Goal: Find specific page/section: Find specific page/section

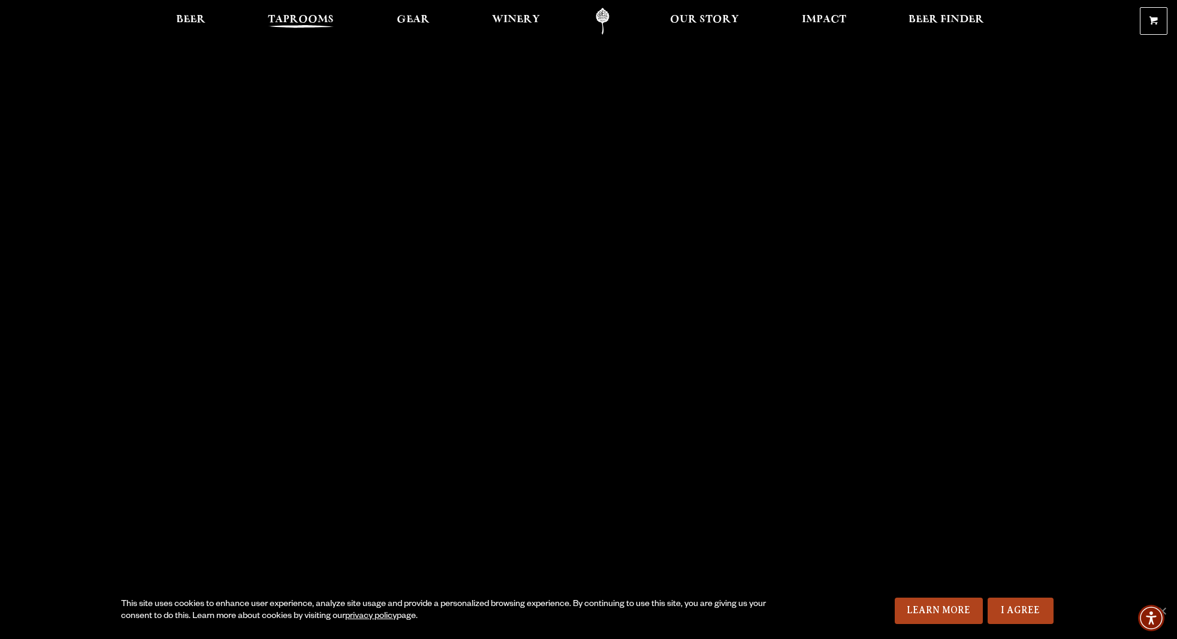
click at [311, 20] on span "Taprooms" at bounding box center [301, 20] width 66 height 10
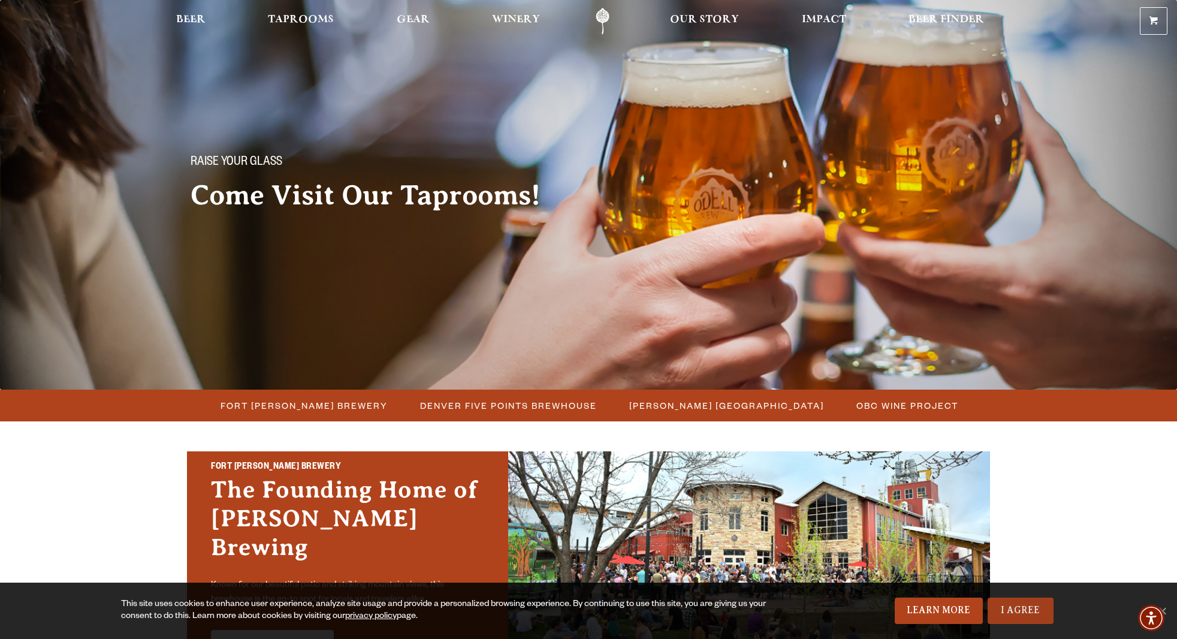
click at [1030, 620] on link "I Agree" at bounding box center [1021, 611] width 66 height 26
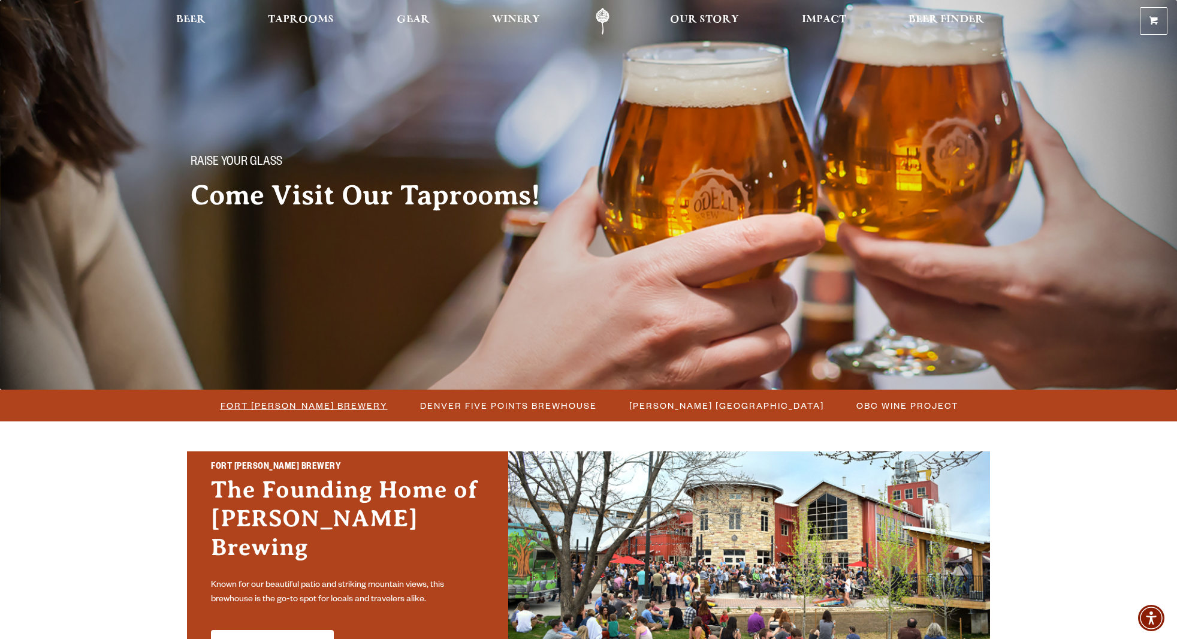
click at [343, 408] on span "Fort [PERSON_NAME] Brewery" at bounding box center [304, 405] width 167 height 17
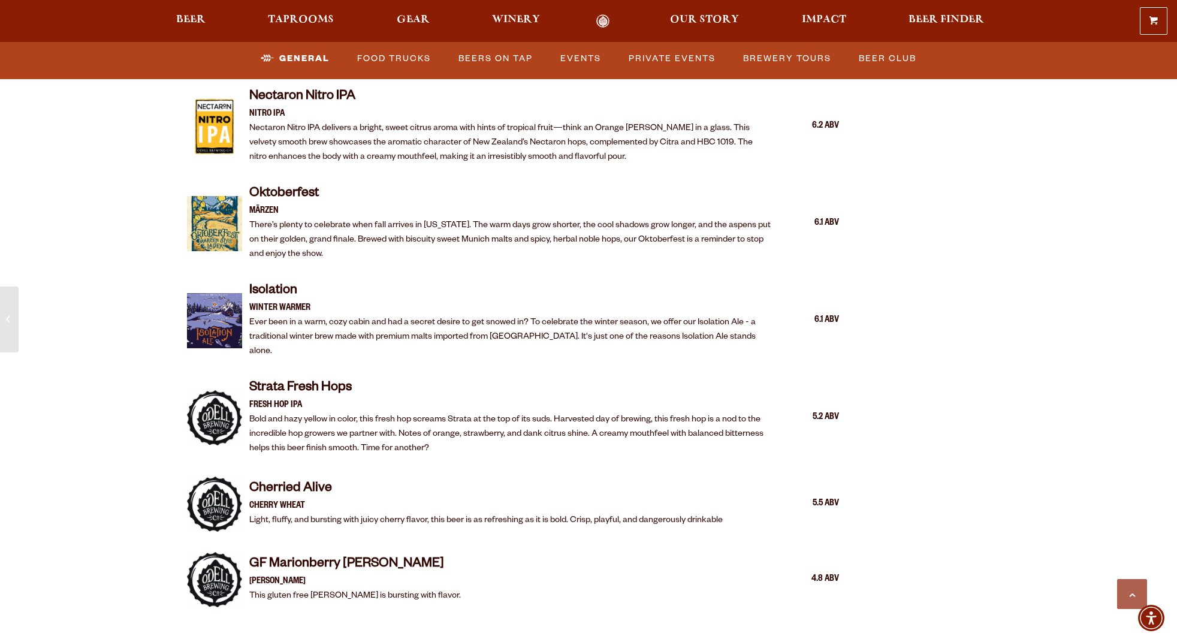
scroll to position [2526, 0]
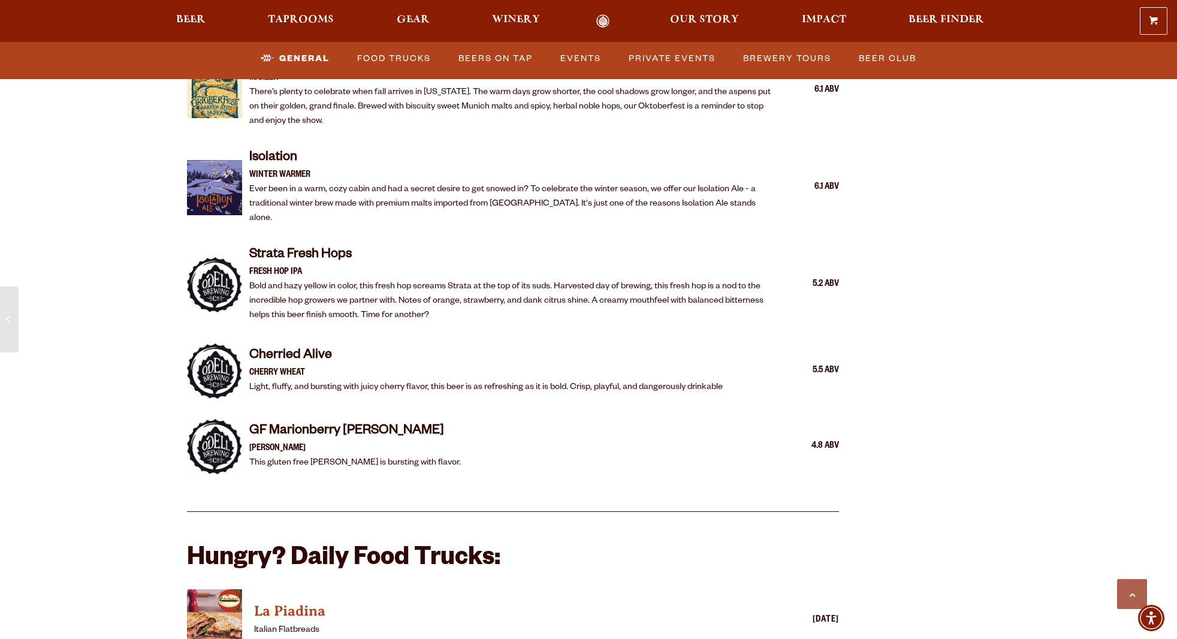
click at [385, 280] on p "Bold and hazy yellow in color, this fresh hop screams Strata at the top of its …" at bounding box center [510, 301] width 523 height 43
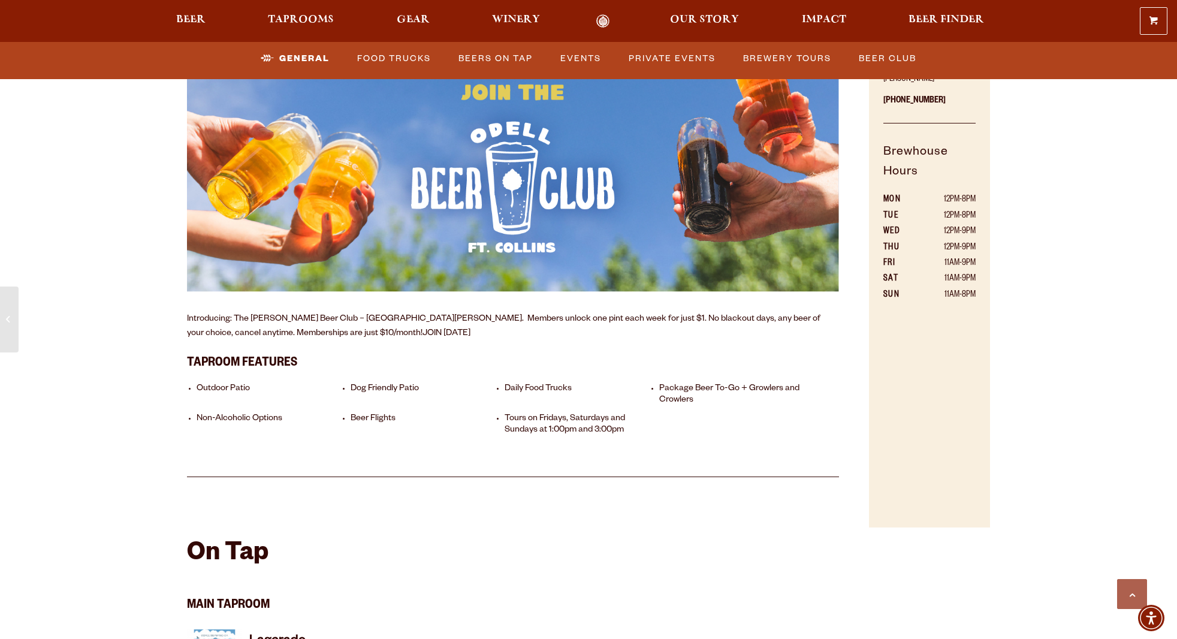
scroll to position [695, 0]
